Goal: Information Seeking & Learning: Check status

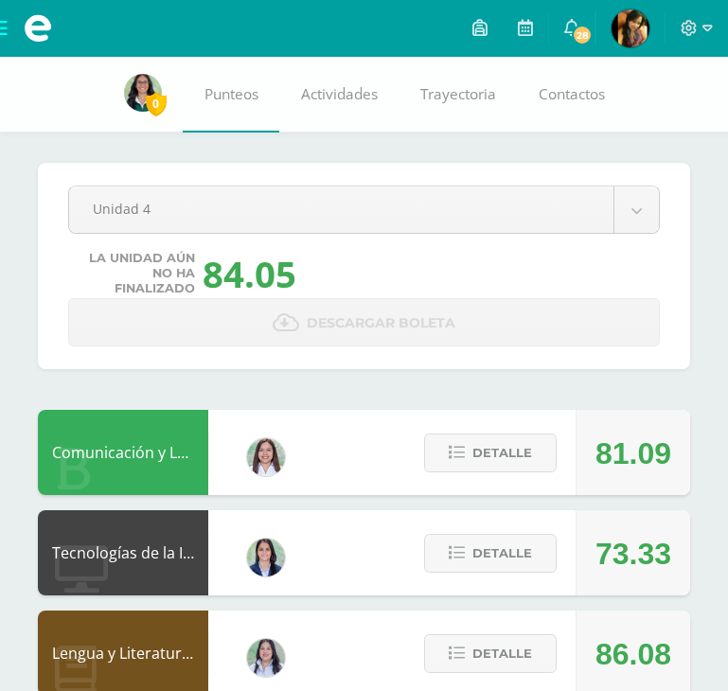
scroll to position [754, 0]
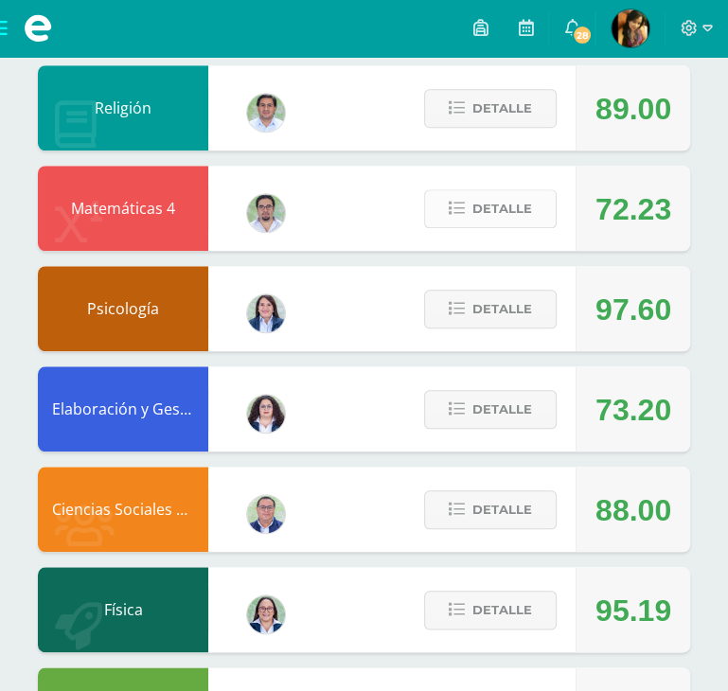
click at [509, 210] on span "Detalle" at bounding box center [503, 208] width 60 height 35
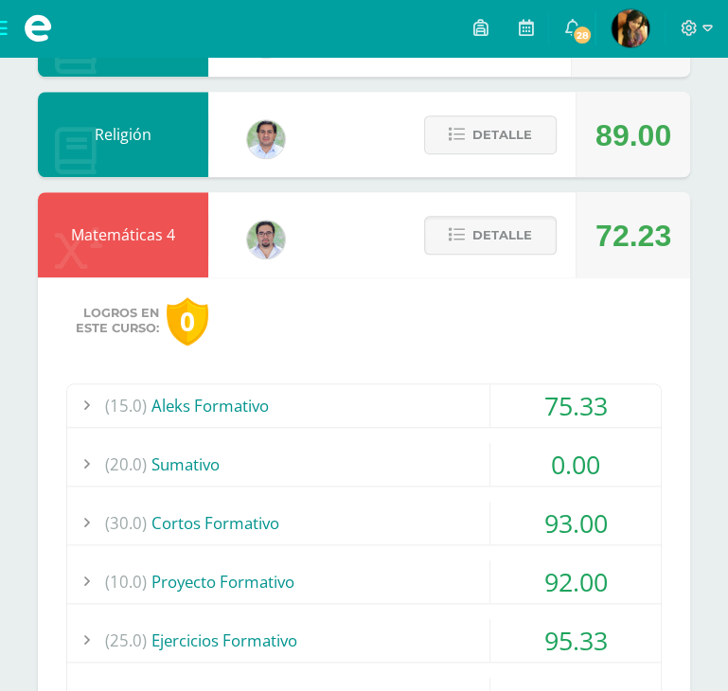
scroll to position [735, 0]
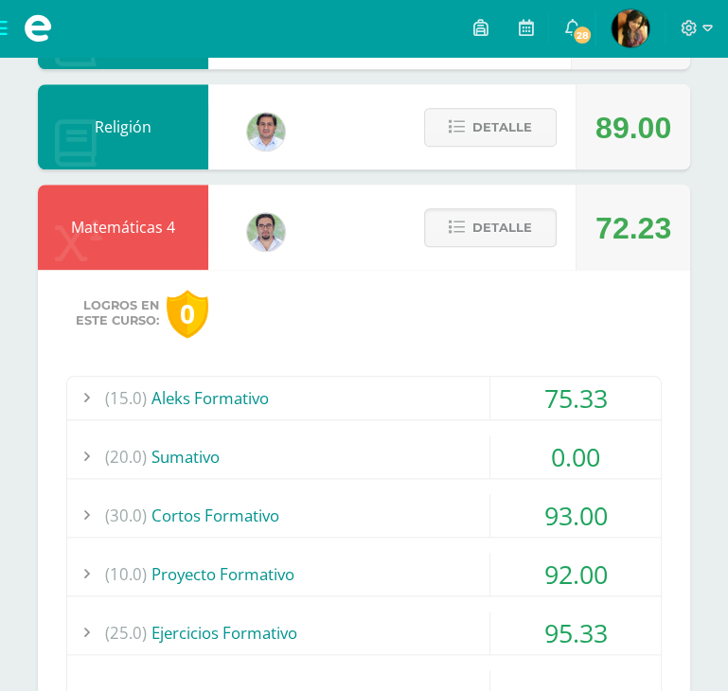
click at [273, 401] on div "(15.0) Aleks Formativo" at bounding box center [364, 398] width 594 height 43
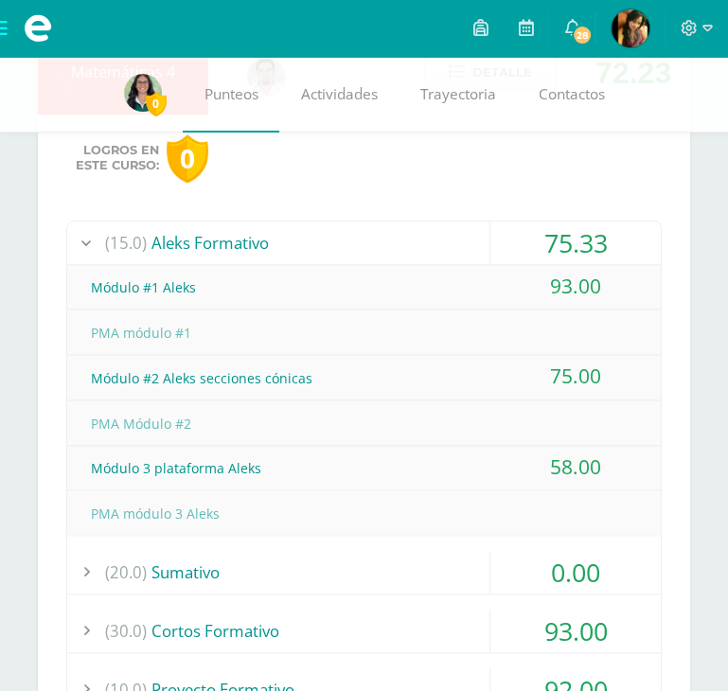
scroll to position [877, 0]
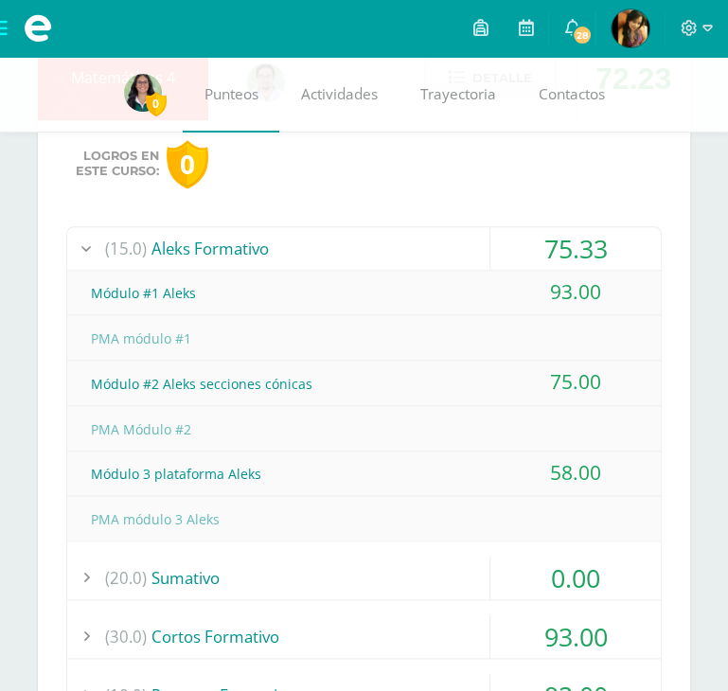
click at [439, 238] on div "(15.0) Aleks Formativo" at bounding box center [364, 248] width 594 height 43
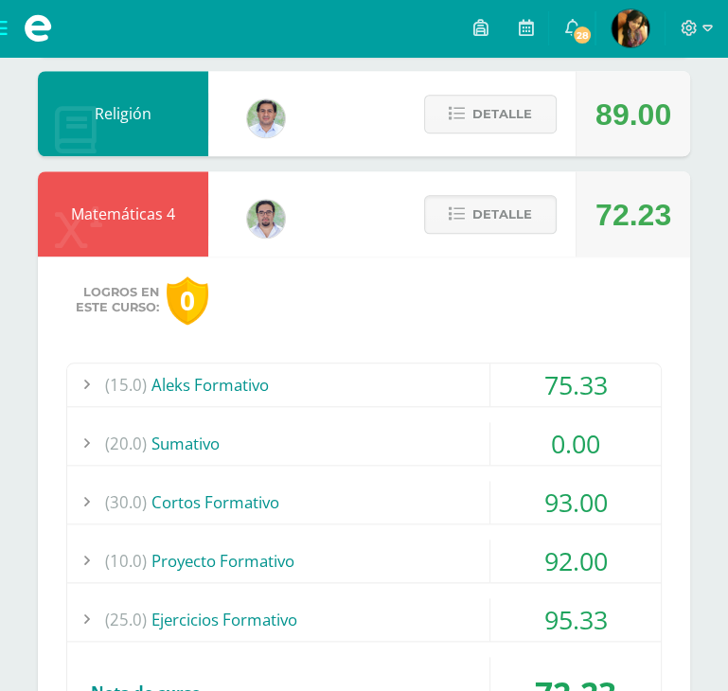
scroll to position [746, 0]
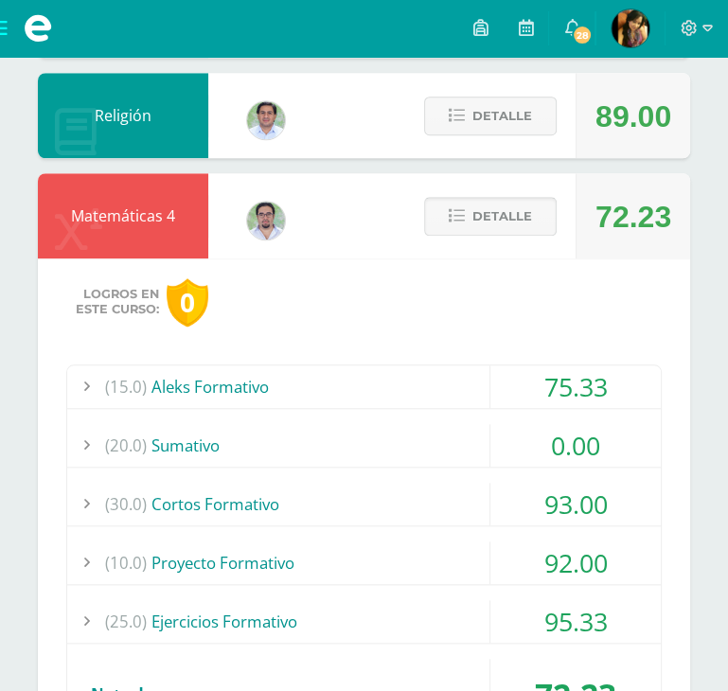
click at [519, 227] on span "Detalle" at bounding box center [503, 216] width 60 height 35
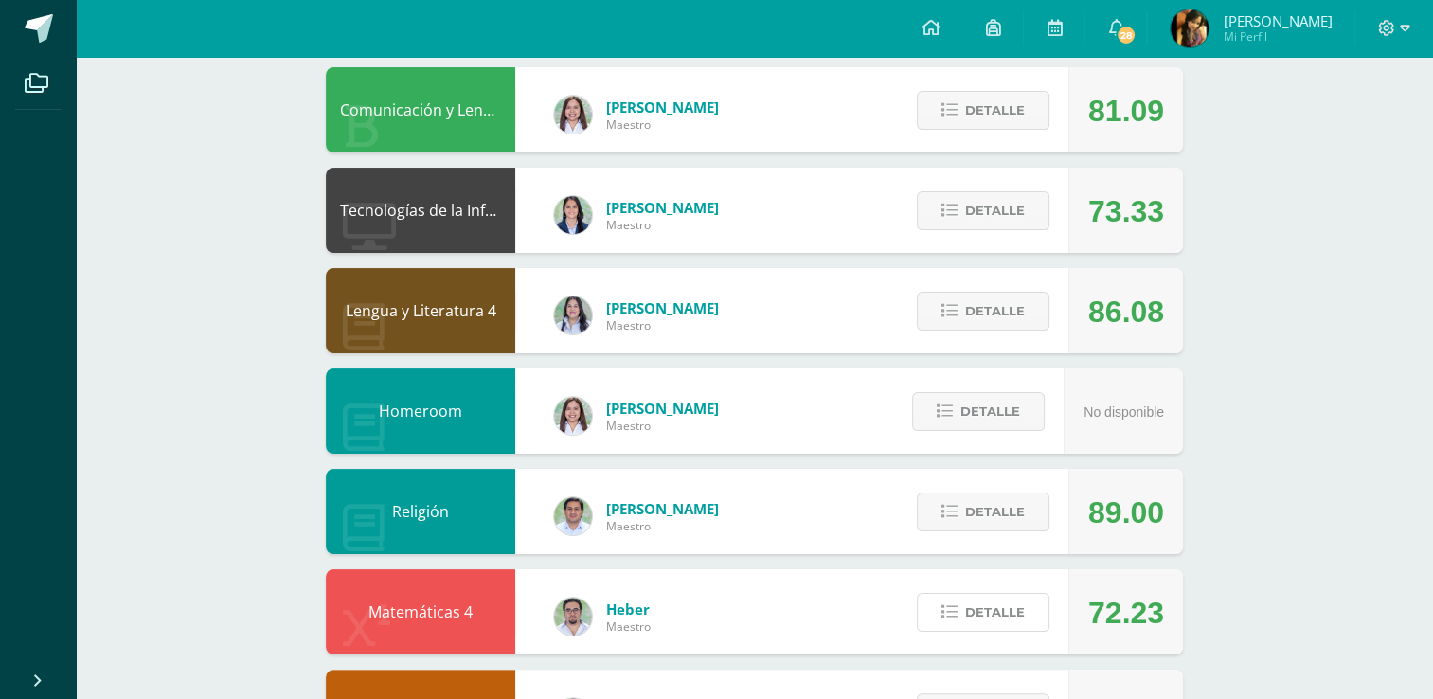
scroll to position [0, 0]
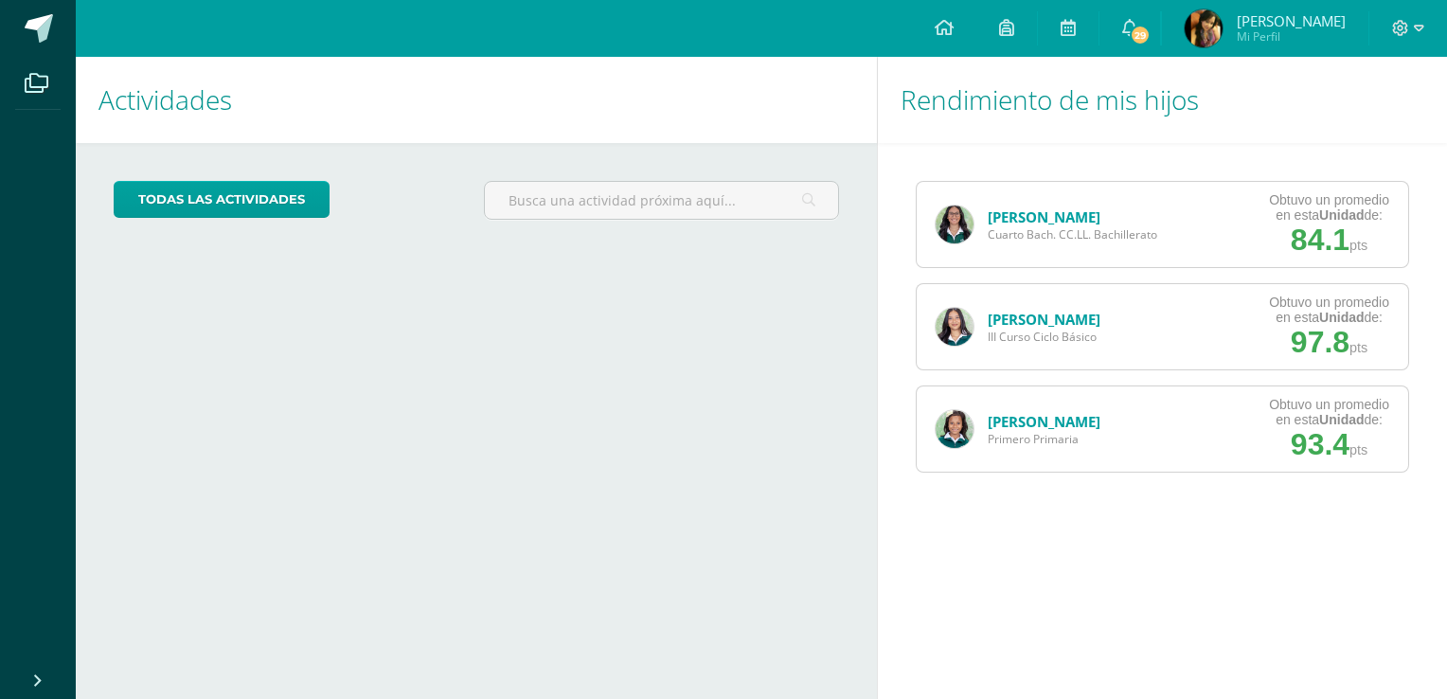
click at [1056, 210] on link "[PERSON_NAME]" at bounding box center [1044, 216] width 113 height 19
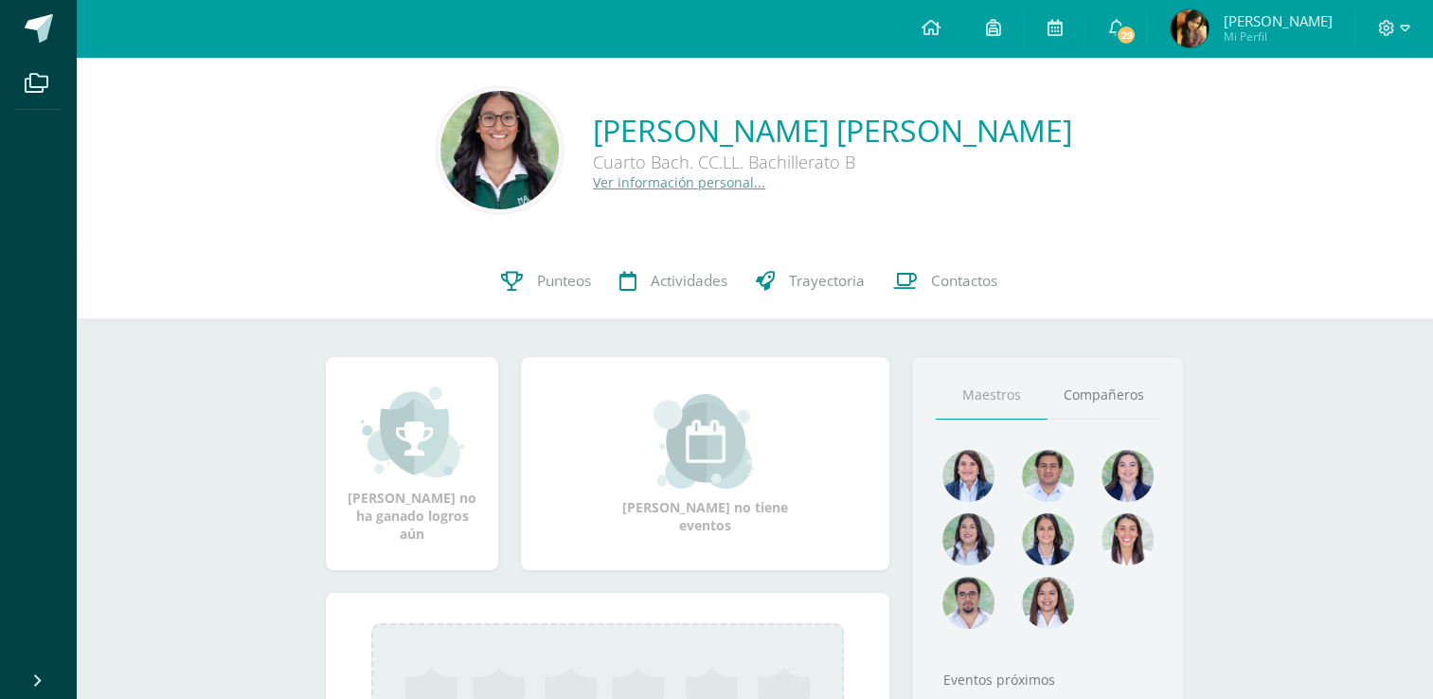
click at [1056, 210] on div "Fernanda María Reneé Gaitán Ronquillo Cuarto Bach. CC.LL. Bachillerato B Ver in…" at bounding box center [754, 150] width 1327 height 126
click at [513, 296] on link "Punteos" at bounding box center [546, 281] width 118 height 76
click at [665, 422] on img at bounding box center [704, 441] width 103 height 95
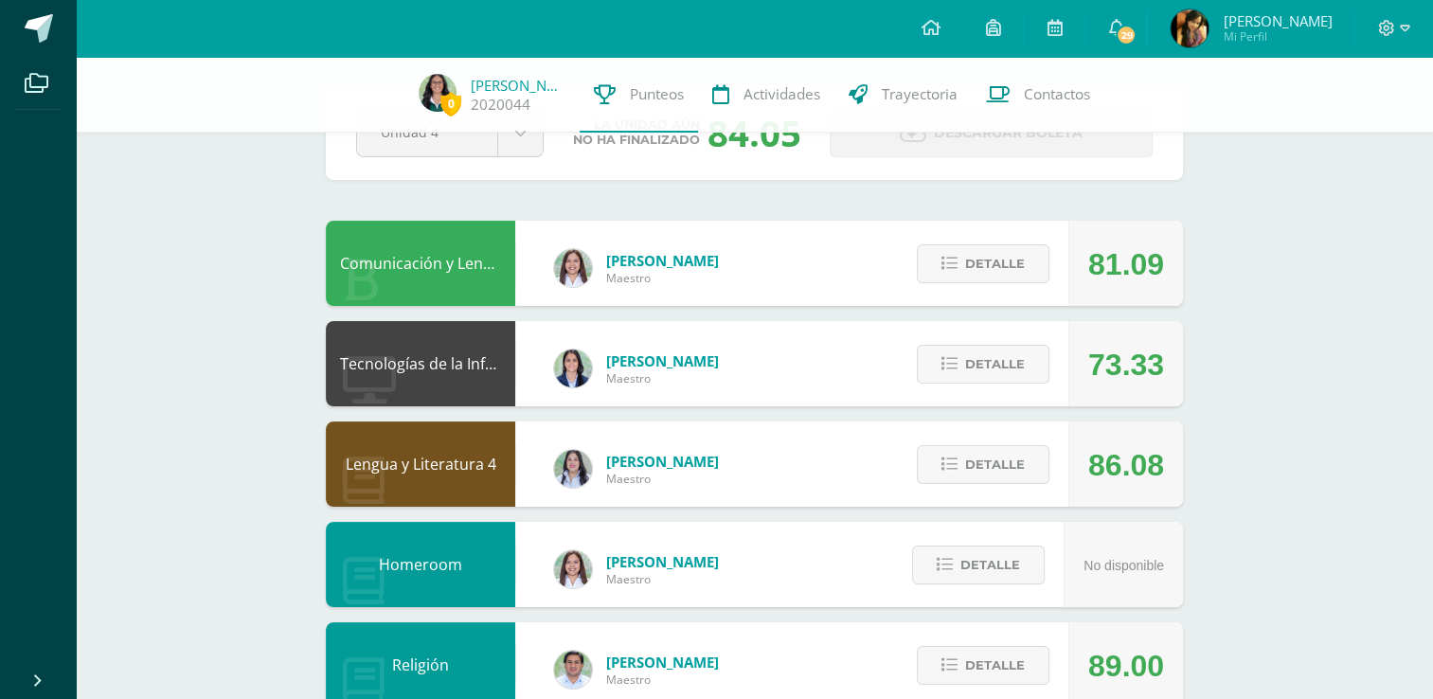
scroll to position [87, 0]
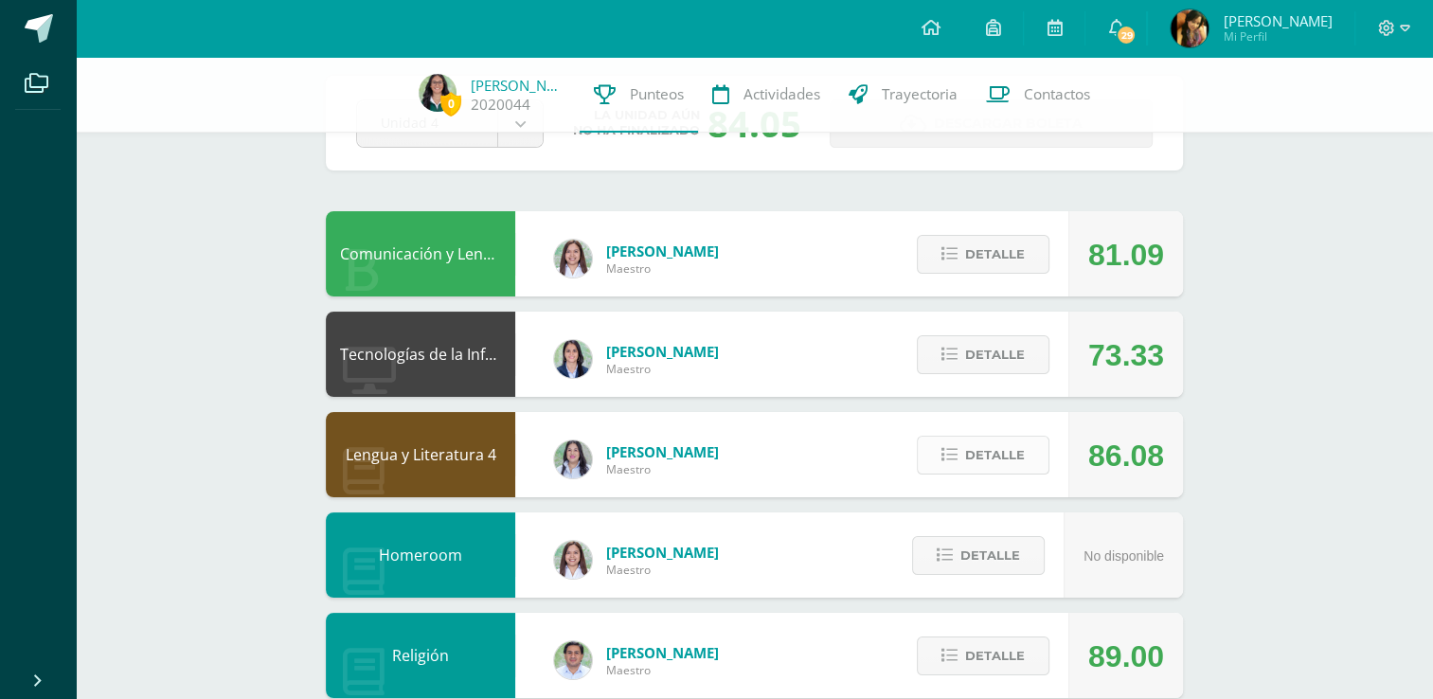
click at [961, 463] on button "Detalle" at bounding box center [983, 455] width 133 height 39
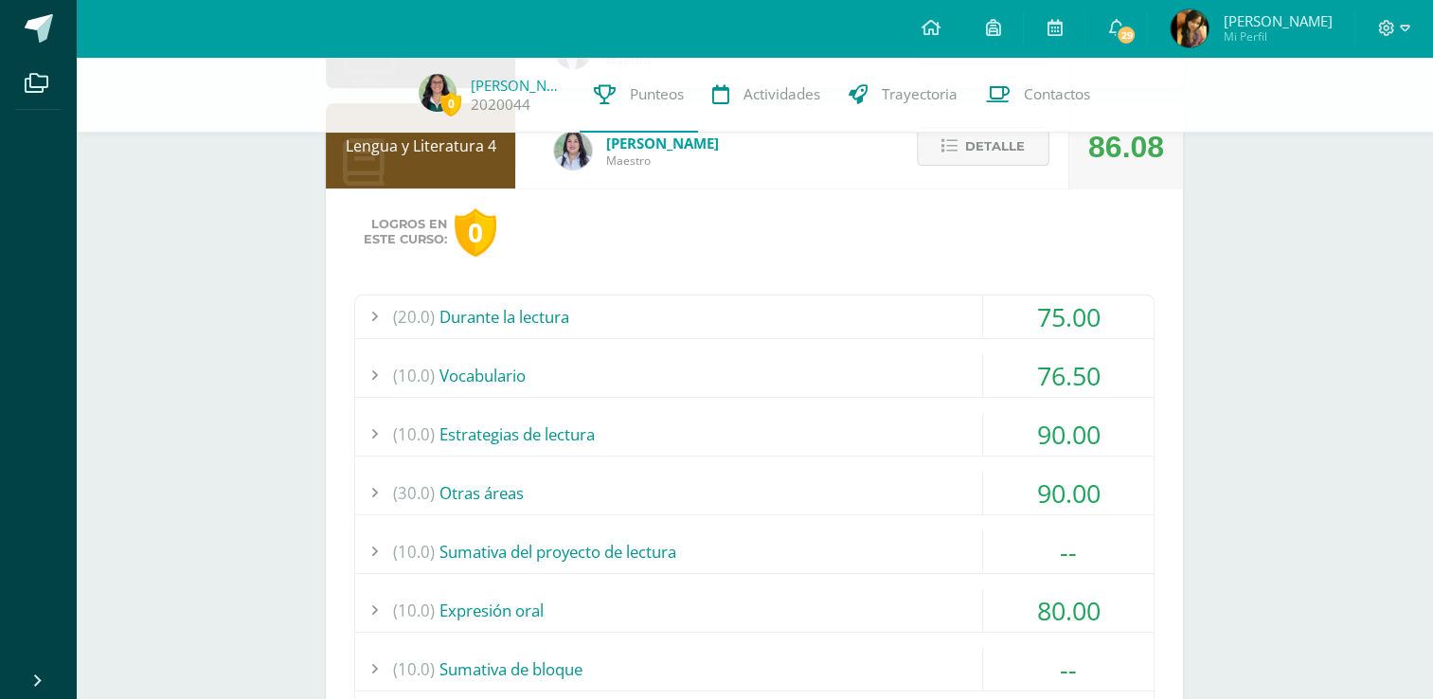
scroll to position [398, 0]
click at [928, 376] on div "(10.0) Vocabulario" at bounding box center [754, 373] width 798 height 43
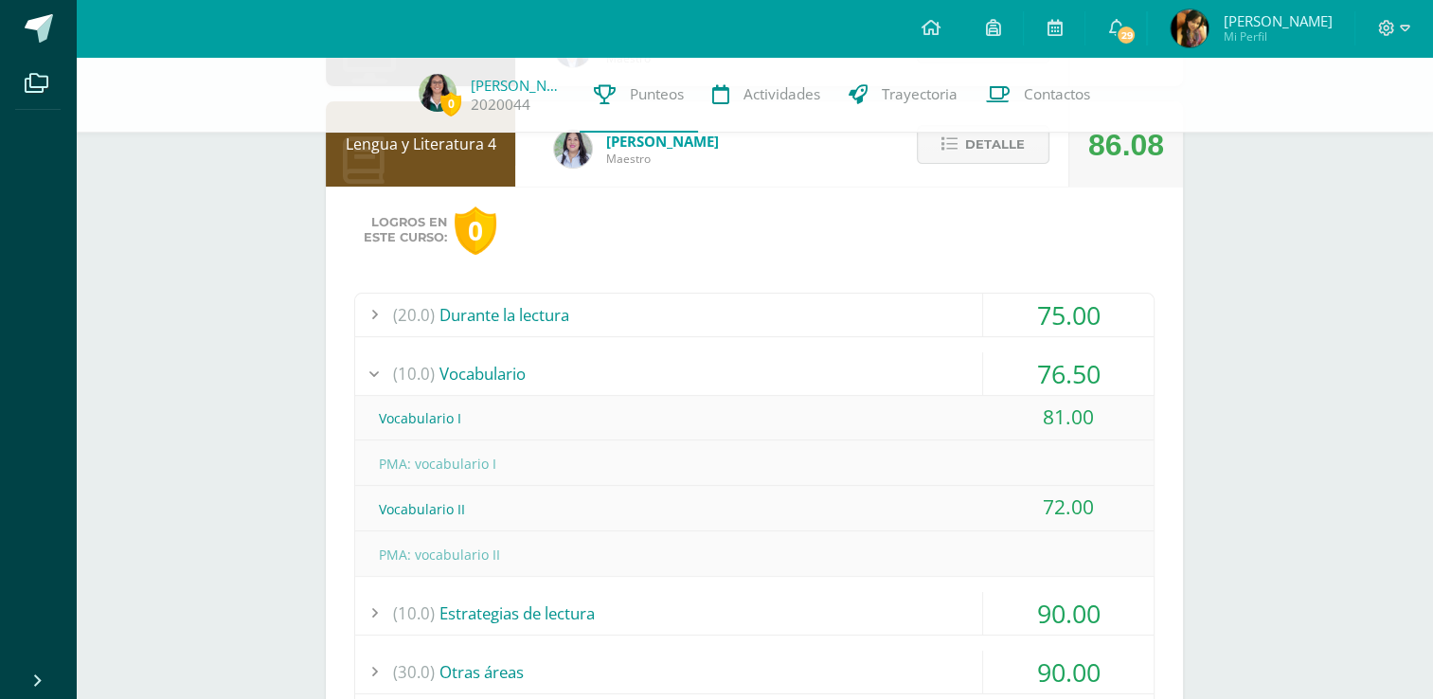
click at [928, 376] on div "(10.0) Vocabulario" at bounding box center [754, 373] width 798 height 43
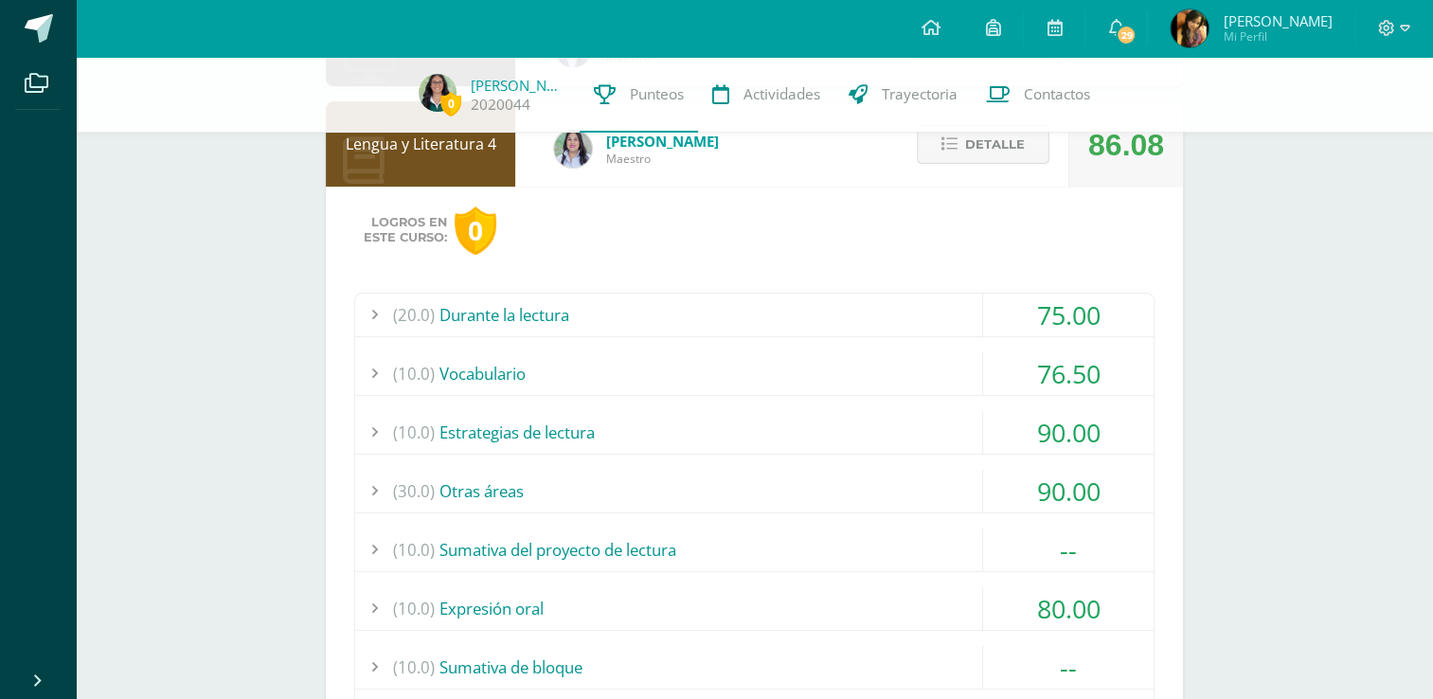
click at [984, 160] on span "Detalle" at bounding box center [995, 144] width 60 height 35
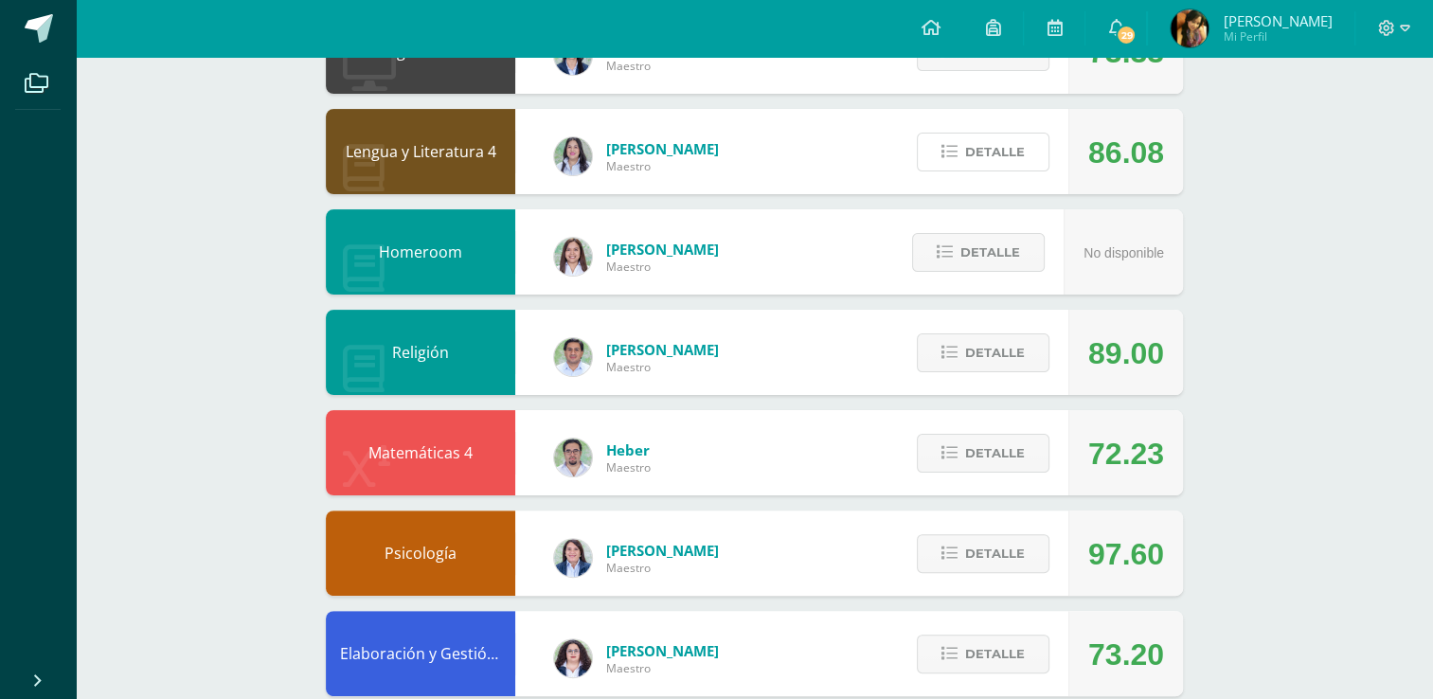
scroll to position [0, 0]
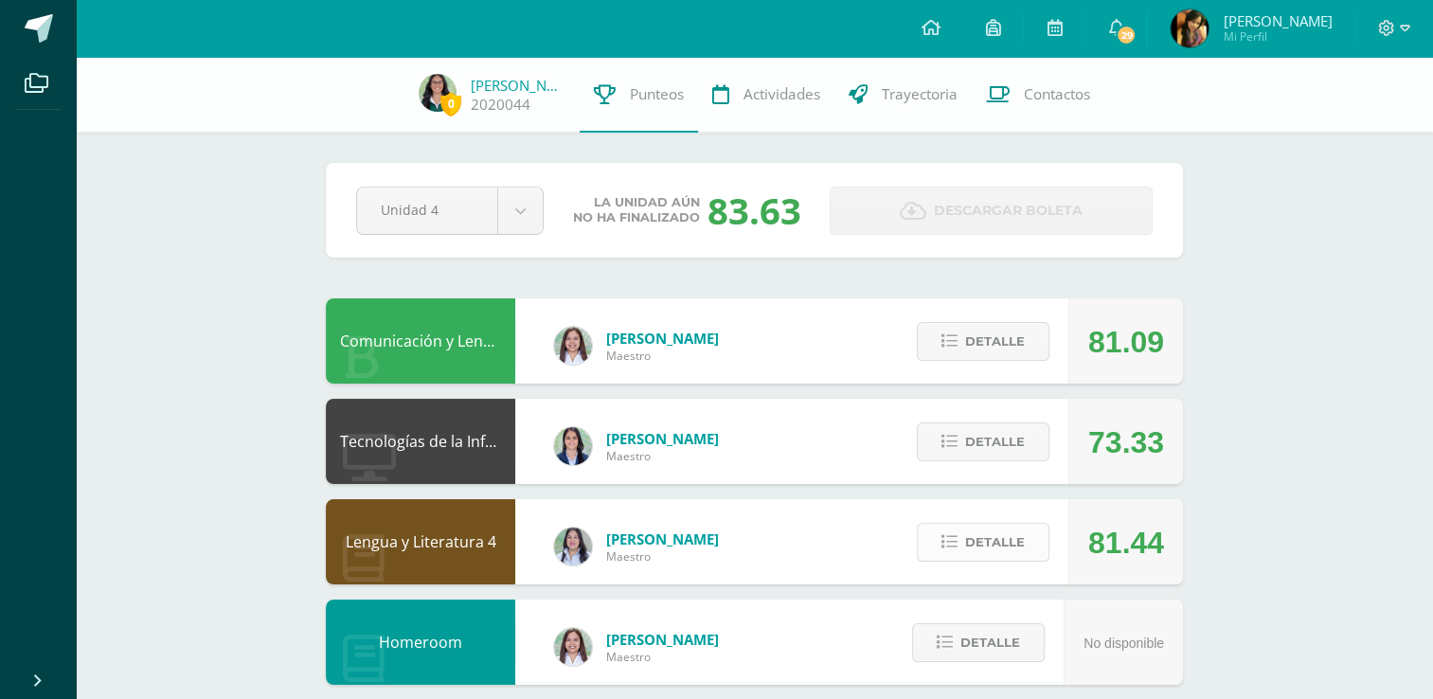
click at [1008, 529] on span "Detalle" at bounding box center [995, 542] width 60 height 35
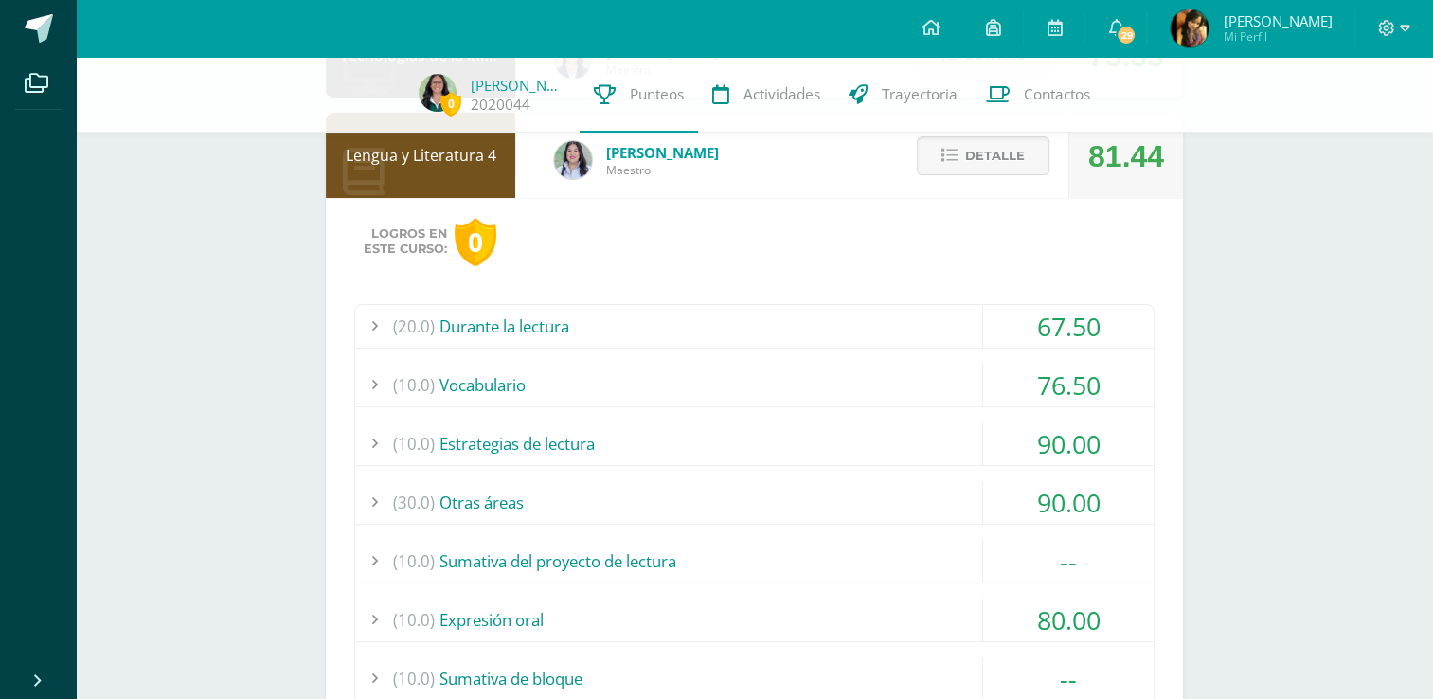
scroll to position [388, 0]
click at [937, 313] on div "(20.0) Durante la lectura" at bounding box center [754, 324] width 798 height 43
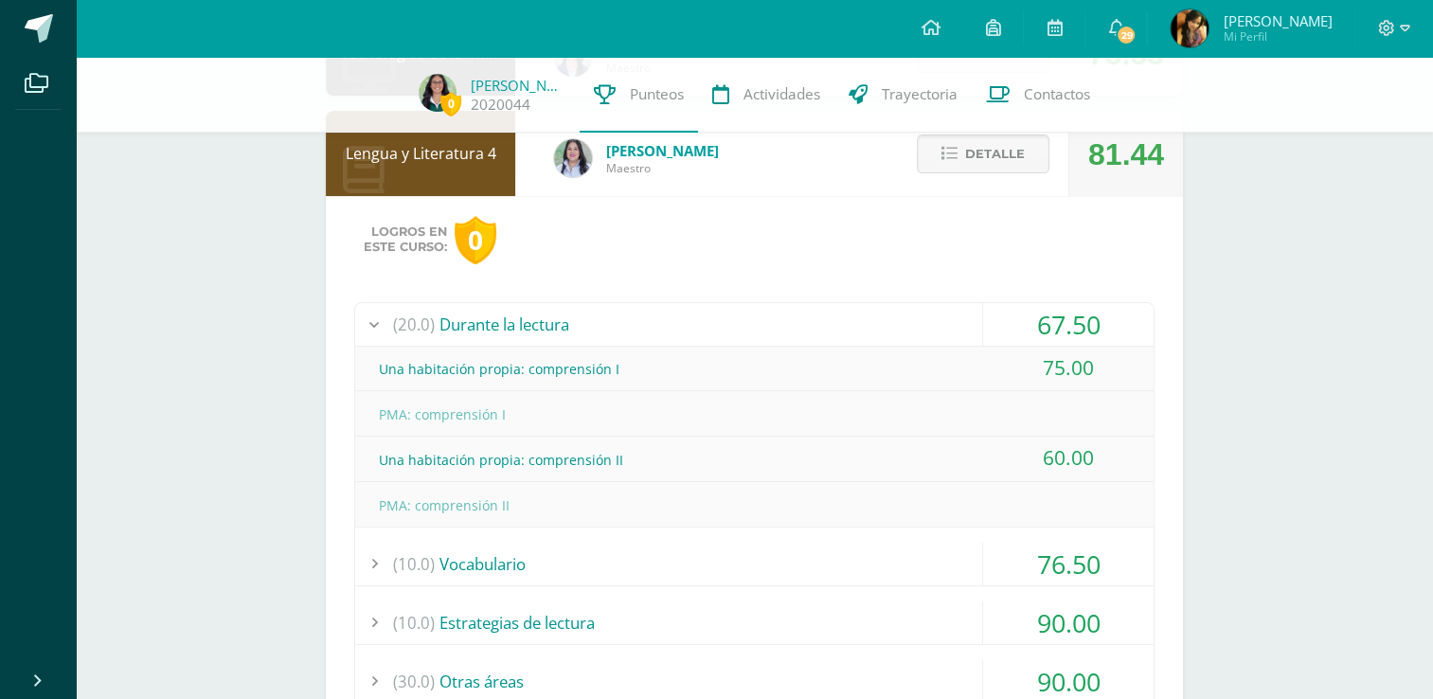
click at [937, 313] on div "(20.0) Durante la lectura" at bounding box center [754, 324] width 798 height 43
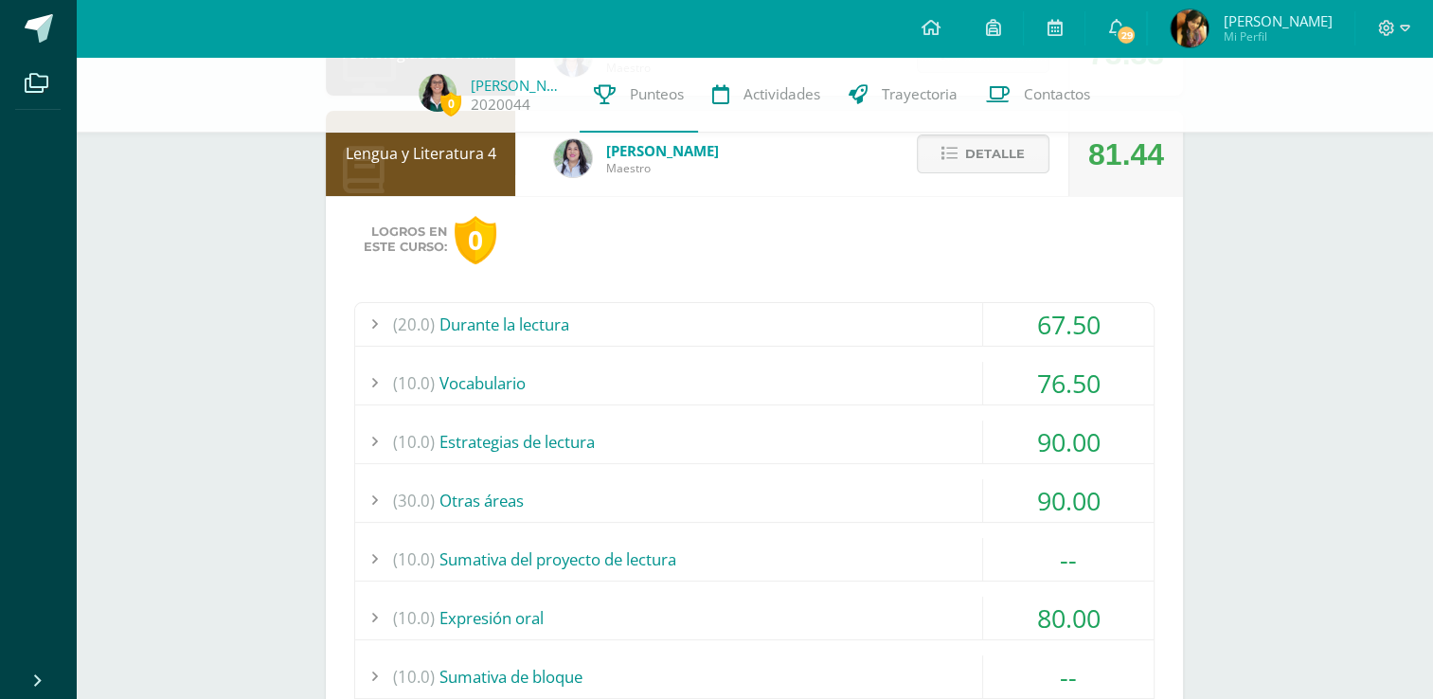
scroll to position [0, 0]
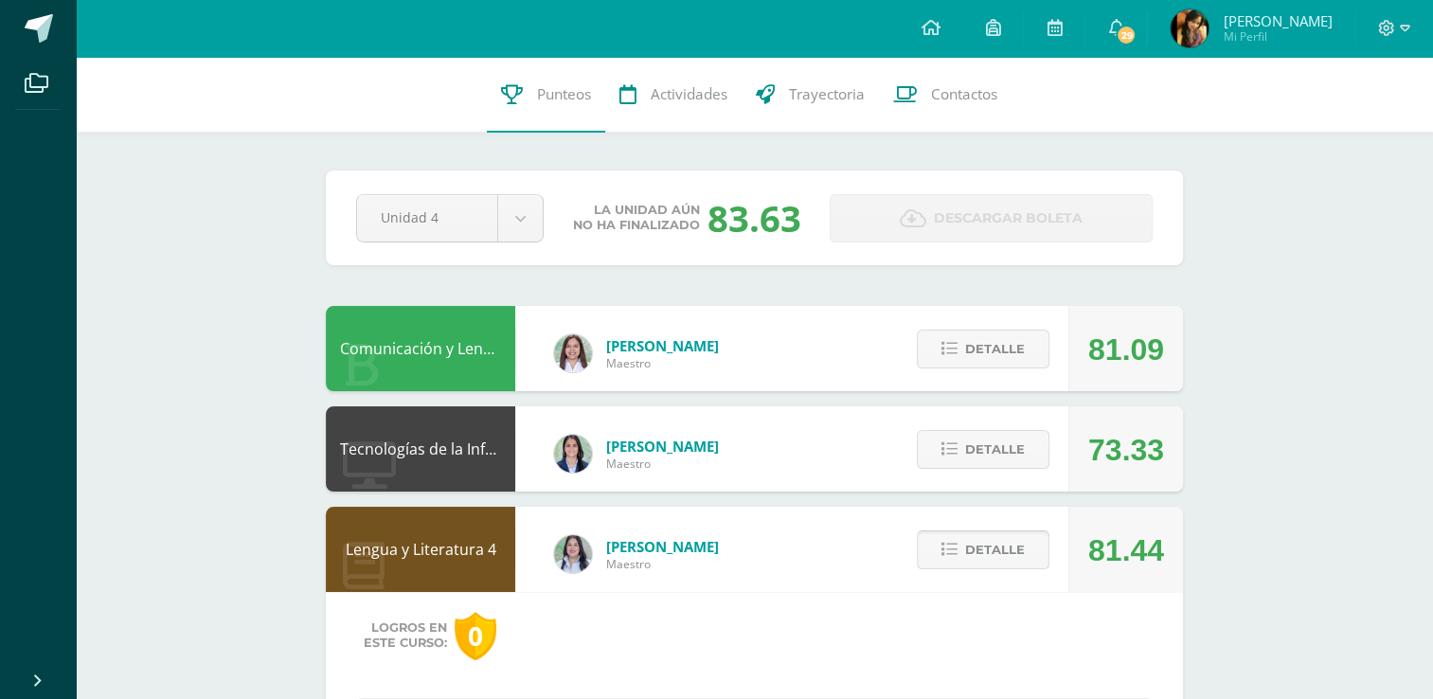
click at [1004, 548] on span "Detalle" at bounding box center [995, 549] width 60 height 35
